Goal: Transaction & Acquisition: Subscribe to service/newsletter

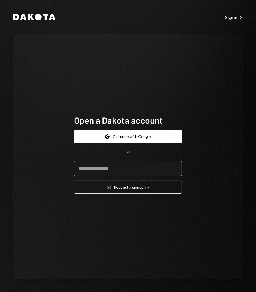
click at [133, 167] on input "email" at bounding box center [128, 168] width 108 height 15
click at [105, 168] on input "**********" at bounding box center [128, 168] width 108 height 15
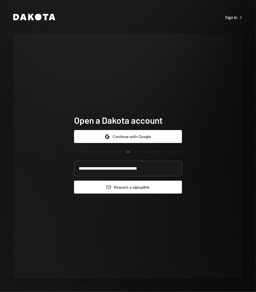
type input "**********"
click at [144, 186] on button "Email Request a sign up link" at bounding box center [128, 187] width 108 height 13
